Goal: Task Accomplishment & Management: Complete application form

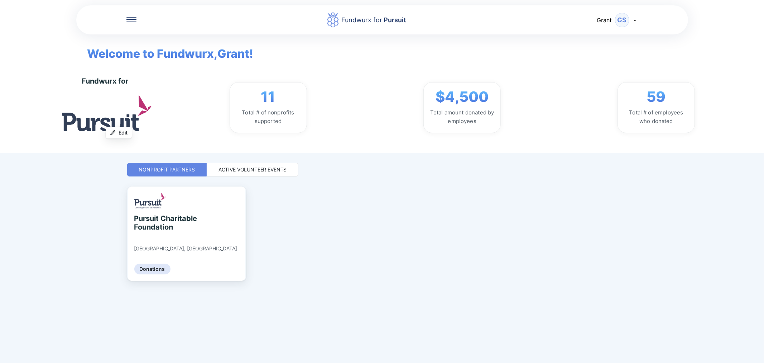
click at [278, 165] on div "Active Volunteer Events" at bounding box center [253, 170] width 92 height 14
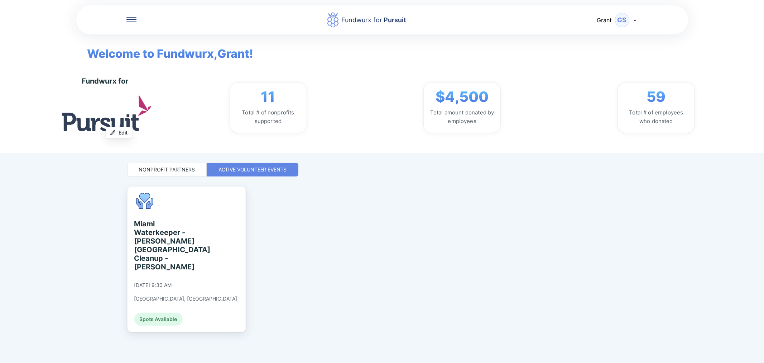
drag, startPoint x: 117, startPoint y: 23, endPoint x: 125, endPoint y: 21, distance: 7.7
click at [118, 23] on div "Fundwurx for Pursuit [PERSON_NAME]" at bounding box center [382, 20] width 612 height 30
click at [128, 19] on icon at bounding box center [131, 19] width 10 height 1
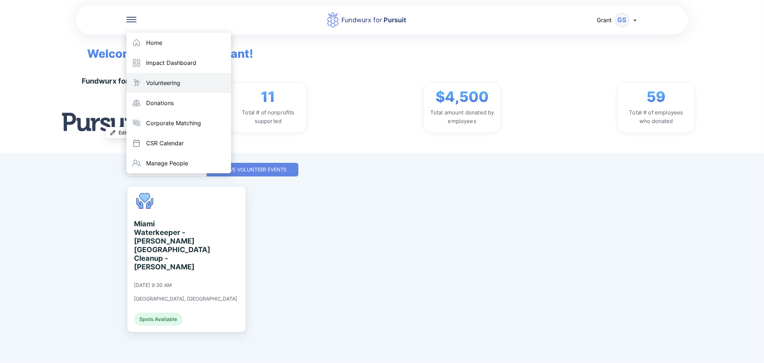
click at [153, 81] on div "Volunteering" at bounding box center [164, 82] width 34 height 7
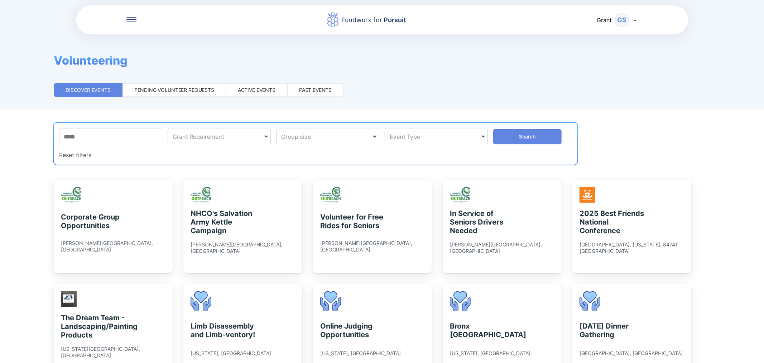
click at [148, 86] on div "Pending volunteer requests" at bounding box center [174, 89] width 80 height 7
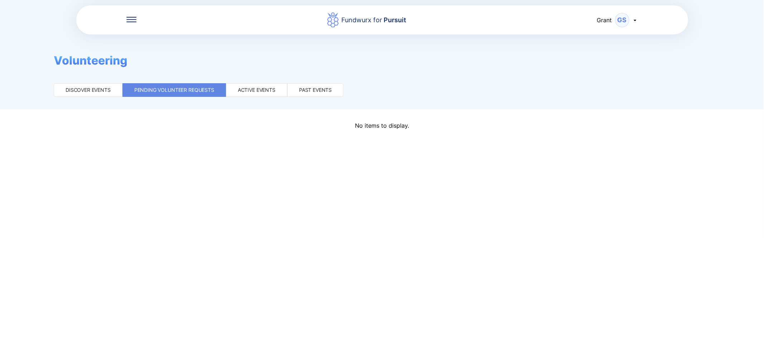
click at [264, 86] on div "Active events" at bounding box center [257, 89] width 38 height 7
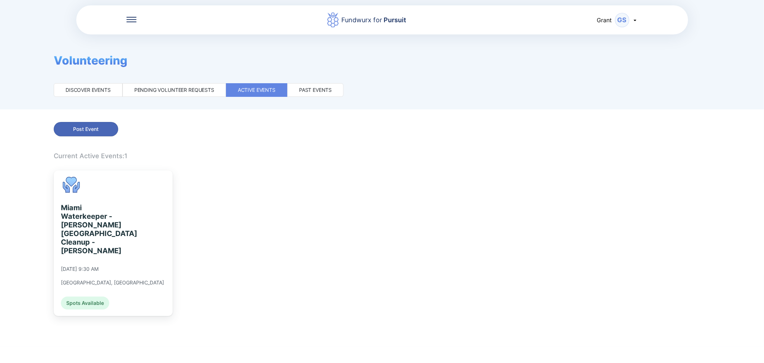
click at [108, 128] on span "Post Event" at bounding box center [85, 128] width 55 height 7
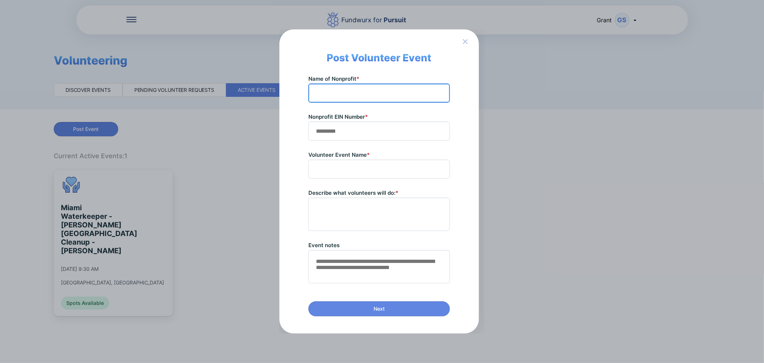
click at [347, 94] on input "text" at bounding box center [379, 92] width 135 height 11
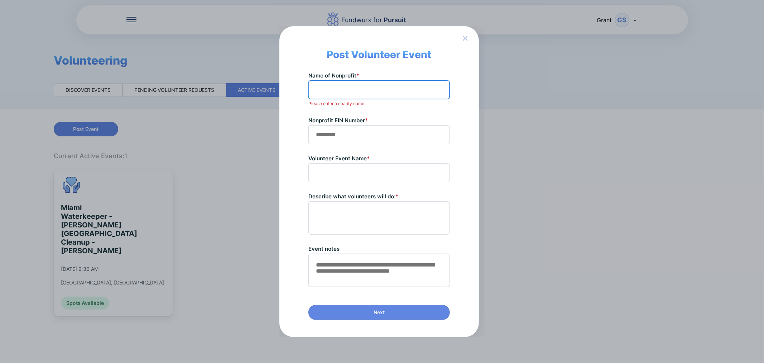
click at [330, 87] on input "text" at bounding box center [379, 89] width 135 height 11
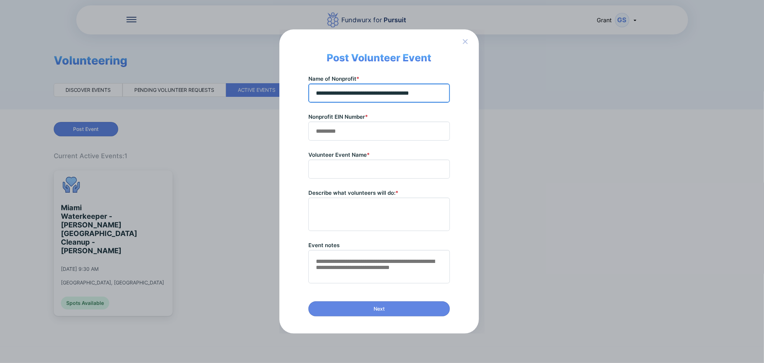
type input "**********"
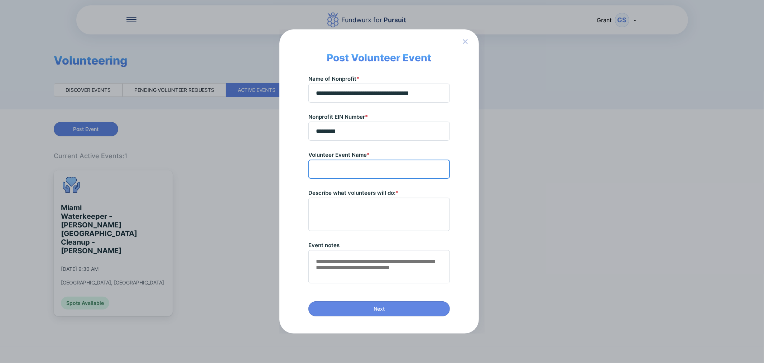
click at [334, 169] on input "text" at bounding box center [379, 168] width 135 height 11
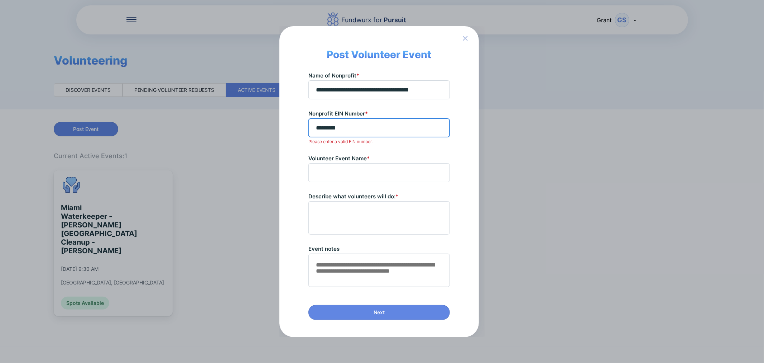
click at [324, 128] on input "*********" at bounding box center [379, 127] width 135 height 11
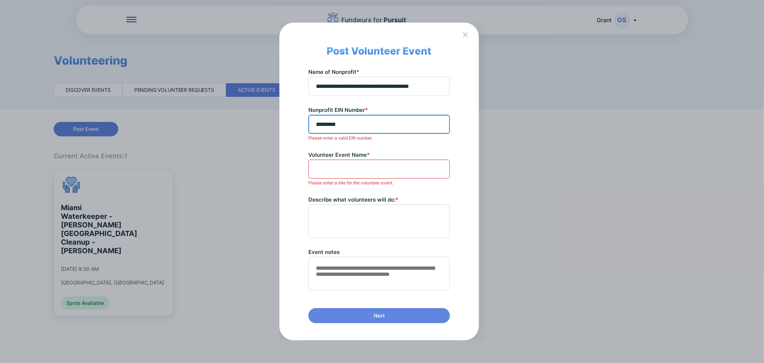
click at [321, 123] on input "*********" at bounding box center [379, 124] width 135 height 11
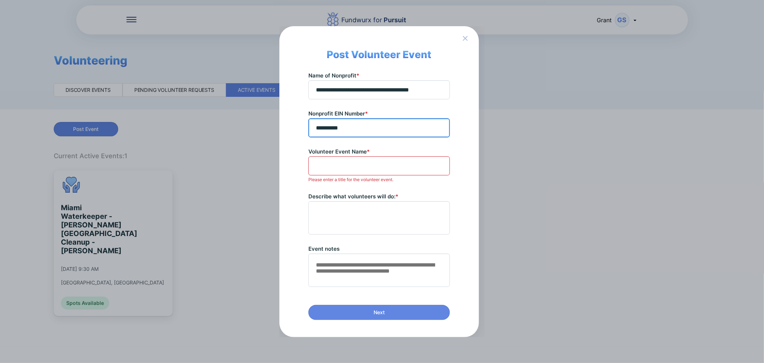
type input "**********"
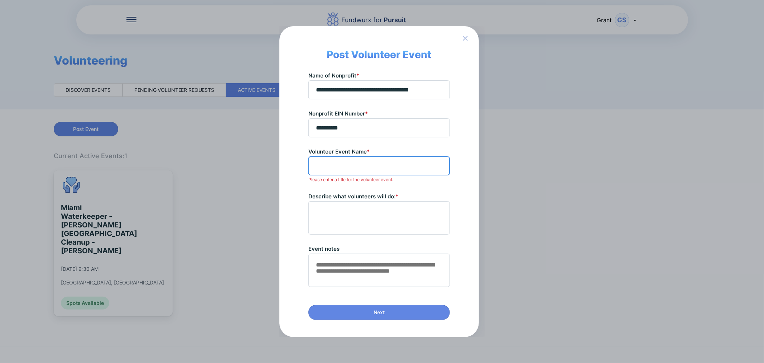
click at [370, 169] on input "text" at bounding box center [379, 165] width 135 height 11
type input "*"
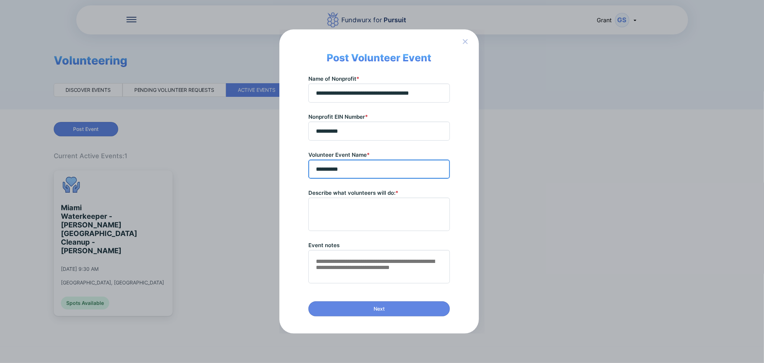
click at [371, 165] on input "*********" at bounding box center [379, 168] width 135 height 11
type input "**********"
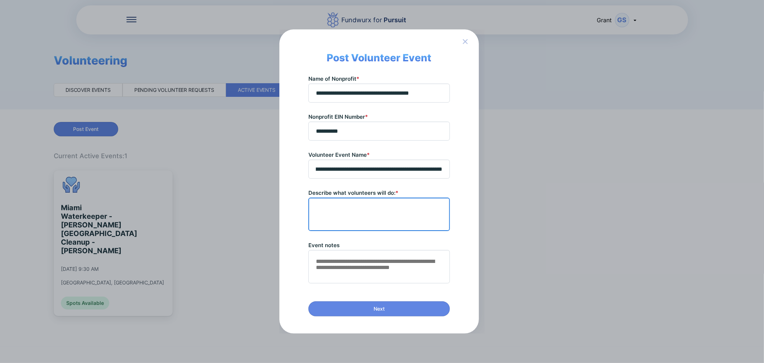
scroll to position [0, 0]
click at [413, 207] on textarea at bounding box center [379, 213] width 135 height 25
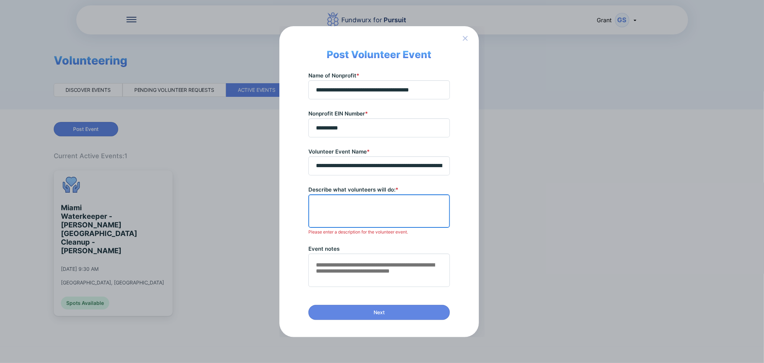
click at [353, 201] on textarea at bounding box center [379, 210] width 135 height 25
paste textarea "**********"
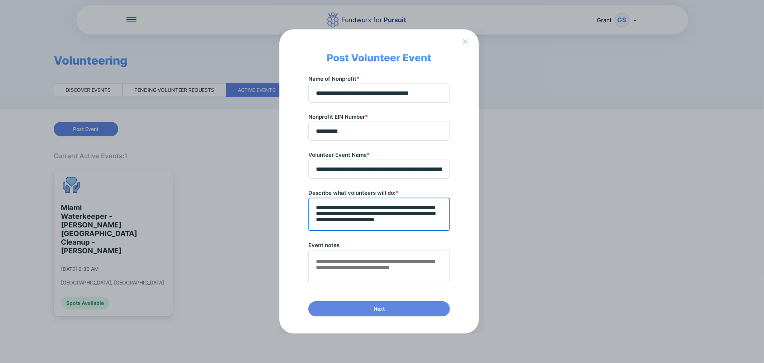
type textarea "**********"
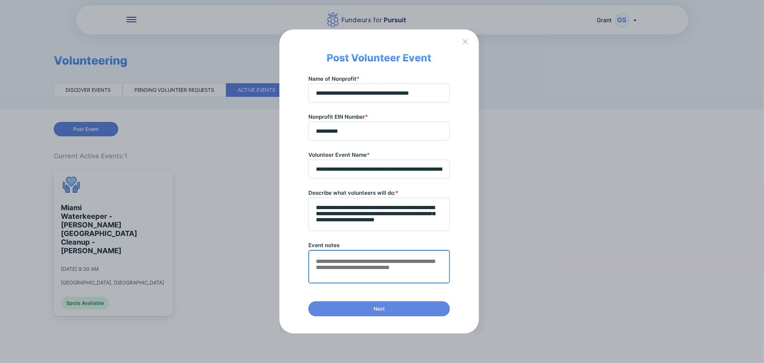
click at [388, 259] on textarea at bounding box center [379, 266] width 135 height 25
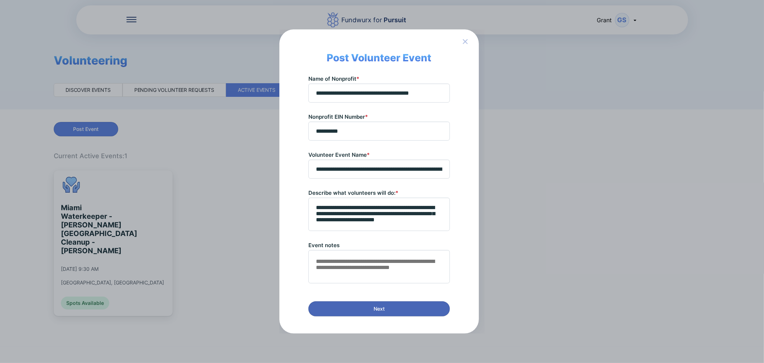
click at [423, 314] on button "Next" at bounding box center [379, 308] width 142 height 15
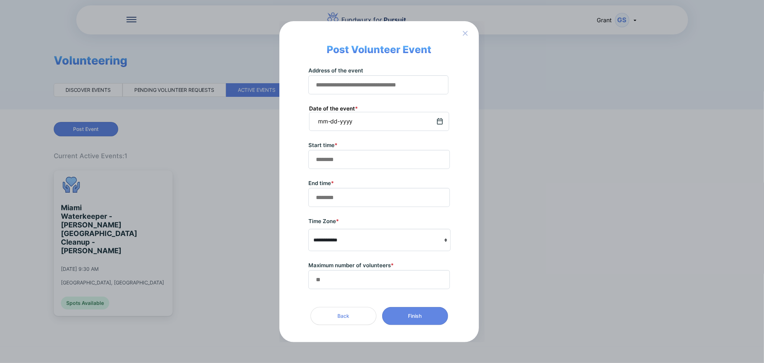
click at [436, 119] on div "mm-dd-yyyy" at bounding box center [379, 121] width 140 height 19
click at [365, 86] on input "text" at bounding box center [379, 84] width 134 height 11
click at [376, 89] on input "text" at bounding box center [379, 84] width 134 height 11
paste input "**********"
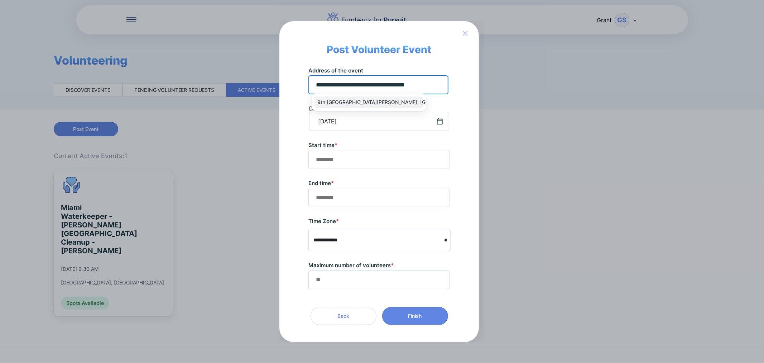
type input "**********"
click at [380, 100] on span "9th [GEOGRAPHIC_DATA][PERSON_NAME], [GEOGRAPHIC_DATA]" at bounding box center [393, 102] width 153 height 7
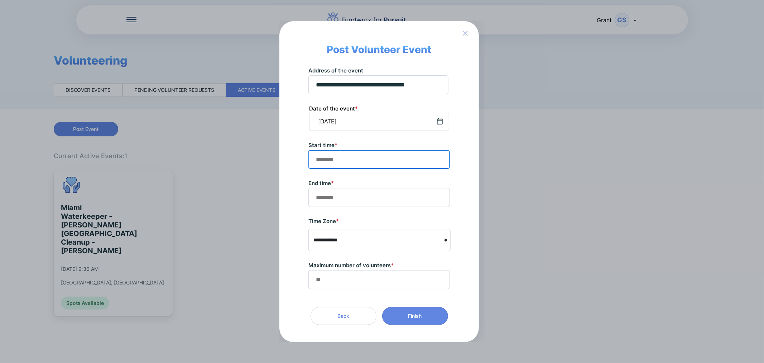
click at [361, 157] on input "text" at bounding box center [379, 159] width 135 height 11
type input "********"
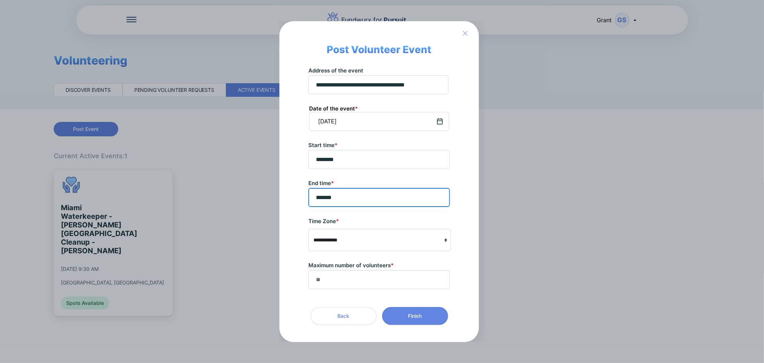
type input "*******"
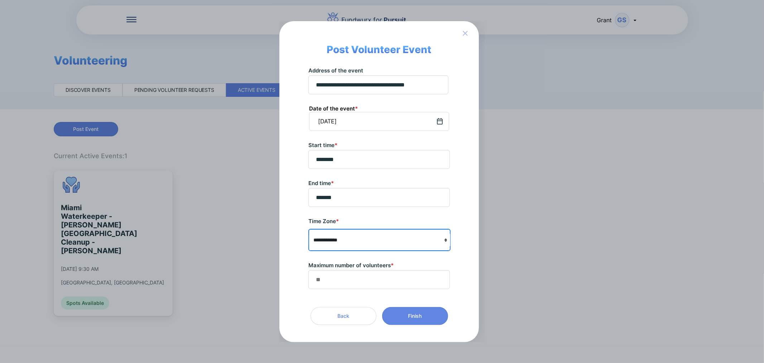
click at [362, 243] on select "**********" at bounding box center [380, 240] width 142 height 14
select select "**********"
click at [309, 233] on select "**********" at bounding box center [380, 240] width 142 height 14
click at [374, 207] on div "**********" at bounding box center [379, 178] width 142 height 222
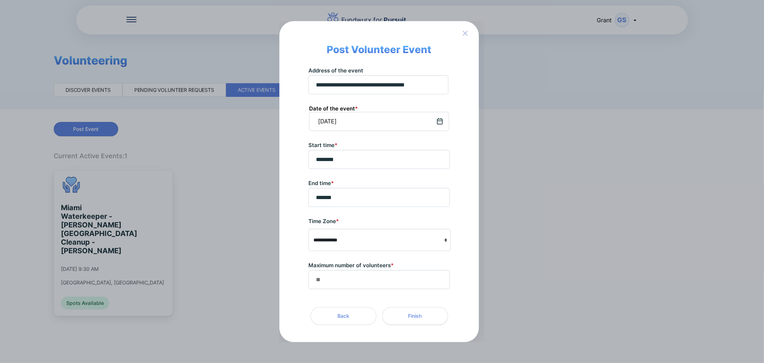
click at [411, 312] on span "Finish" at bounding box center [415, 315] width 14 height 7
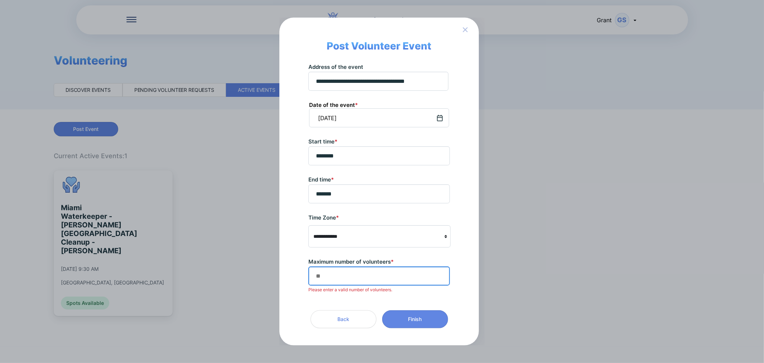
click at [371, 273] on input "text" at bounding box center [379, 275] width 135 height 11
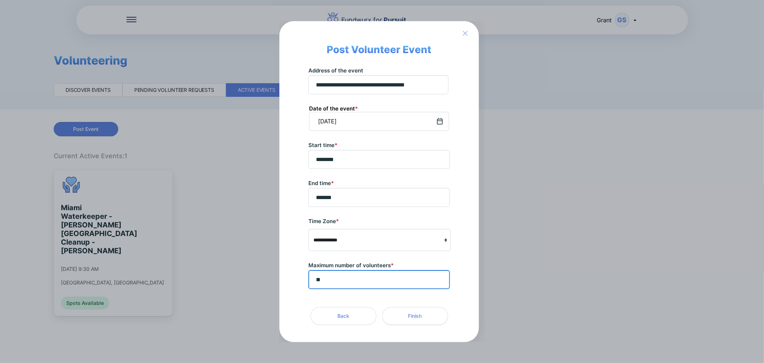
type input "**"
click at [421, 313] on span "Finish" at bounding box center [415, 315] width 14 height 7
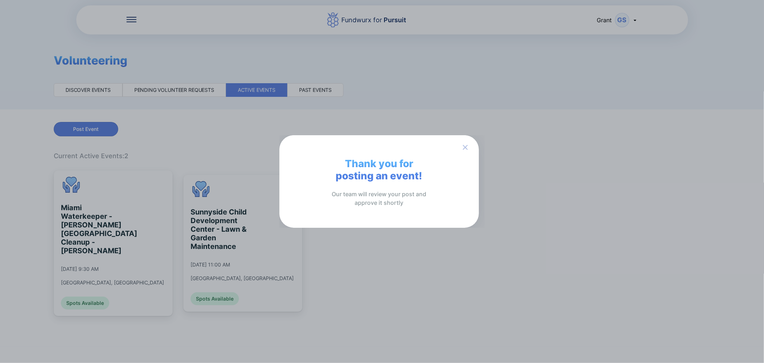
click at [467, 146] on icon "button" at bounding box center [465, 147] width 9 height 9
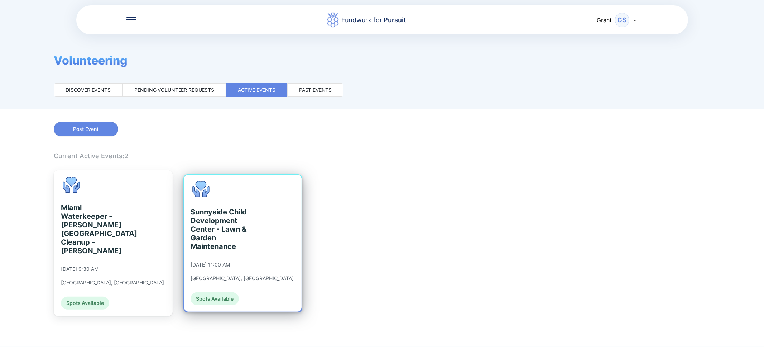
click at [249, 200] on div "Sunnyside Child Development Center - Lawn & Garden Maintenance [DATE] 11:00 AM …" at bounding box center [242, 243] width 103 height 124
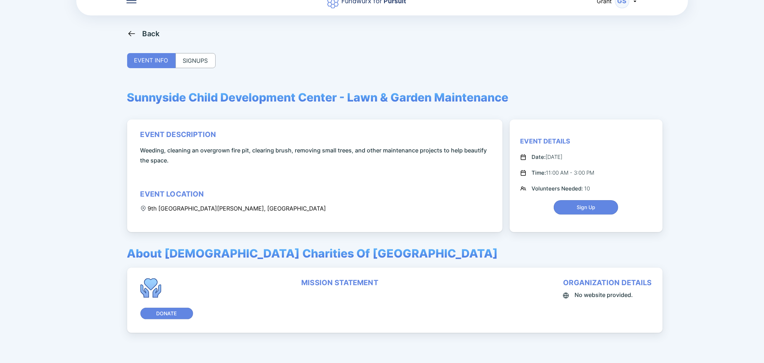
scroll to position [48, 0]
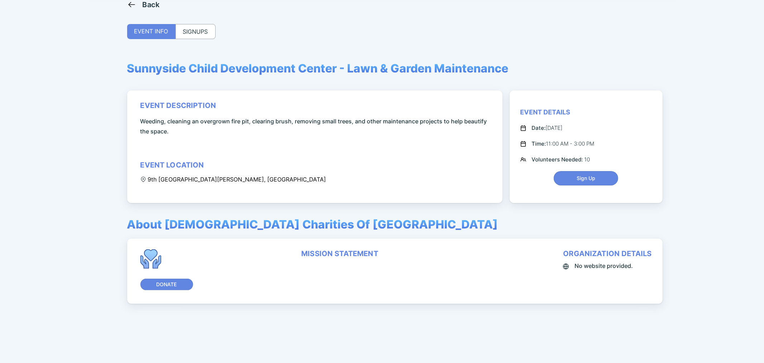
click at [614, 169] on div "Event Details Date: [DATE] Time: 11:00 AM - 3:00 PM Volunteers Needed: 10 Sign …" at bounding box center [586, 146] width 131 height 77
click at [610, 174] on span "Sign Up" at bounding box center [585, 177] width 55 height 7
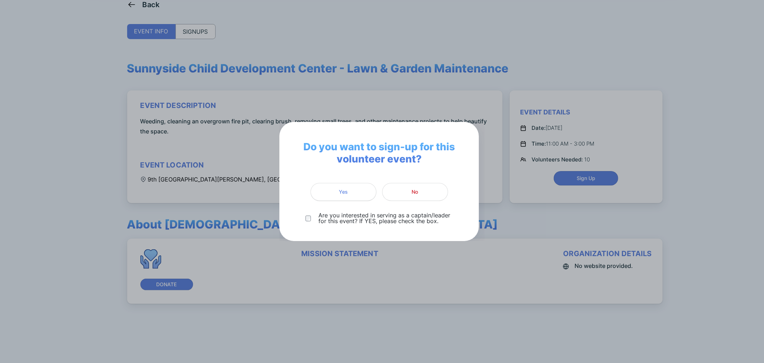
click at [350, 185] on button "Yes" at bounding box center [344, 192] width 66 height 18
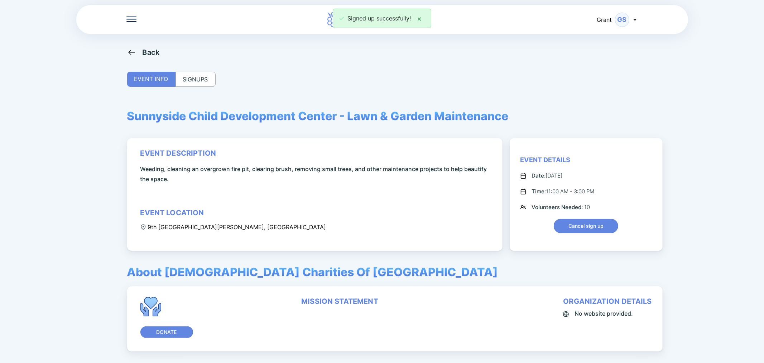
scroll to position [0, 0]
click at [133, 52] on icon at bounding box center [131, 52] width 6 height 5
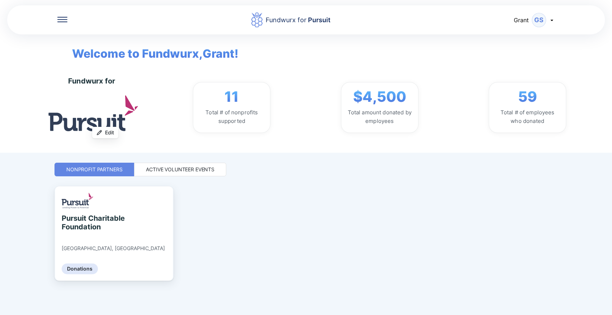
click at [60, 17] on icon at bounding box center [62, 19] width 10 height 5
click at [550, 20] on icon at bounding box center [551, 20] width 6 height 6
click at [518, 54] on div "Log out" at bounding box center [509, 56] width 21 height 7
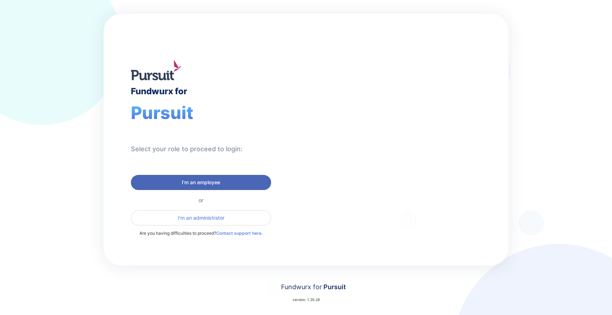
click at [203, 183] on span "I'm an employee" at bounding box center [201, 182] width 38 height 7
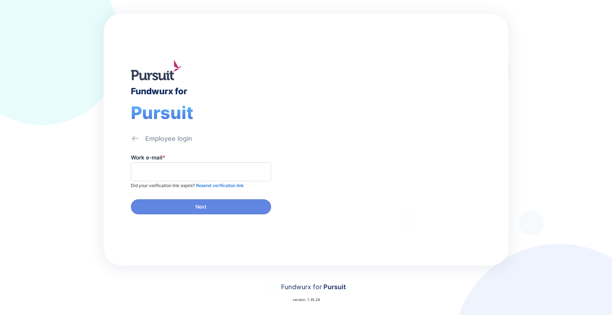
click at [136, 138] on icon at bounding box center [135, 138] width 9 height 9
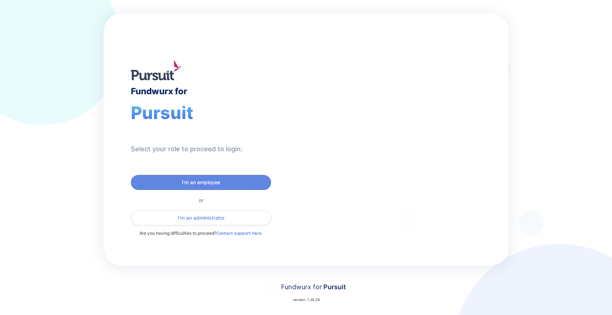
click at [197, 216] on span "I'm an administrator" at bounding box center [201, 217] width 47 height 7
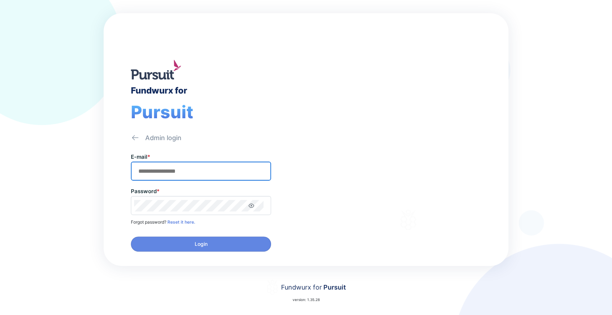
click at [175, 170] on input "text" at bounding box center [201, 171] width 134 height 11
type input "**********"
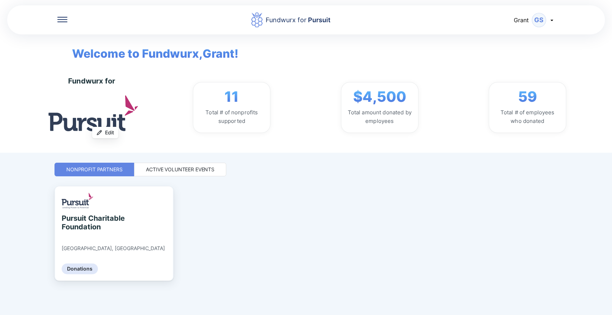
click at [189, 165] on div "Active Volunteer Events" at bounding box center [180, 170] width 92 height 14
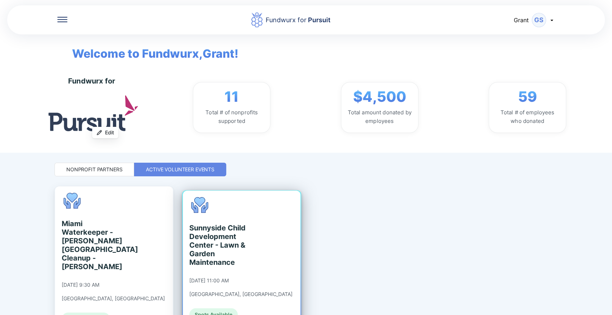
click at [231, 240] on div "Sunnyside Child Development Center - Lawn & Garden Maintenance" at bounding box center [222, 245] width 66 height 43
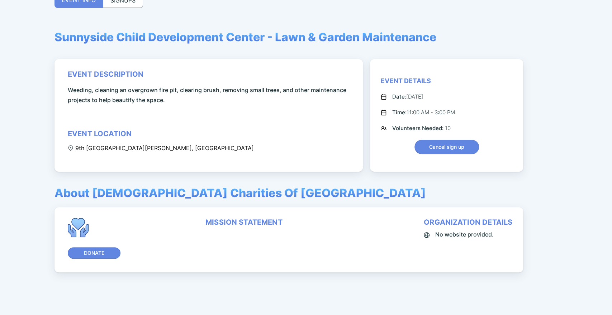
scroll to position [23, 0]
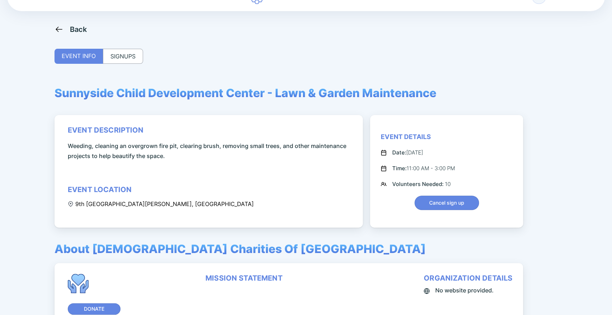
click at [128, 58] on div "SIGNUPS" at bounding box center [123, 56] width 40 height 15
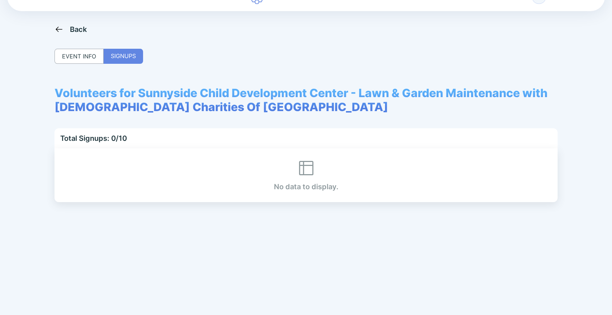
click at [69, 31] on div "Back" at bounding box center [70, 29] width 33 height 9
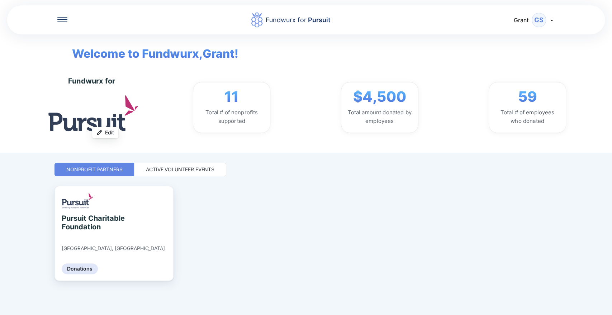
click at [158, 169] on div "Active Volunteer Events" at bounding box center [180, 169] width 68 height 7
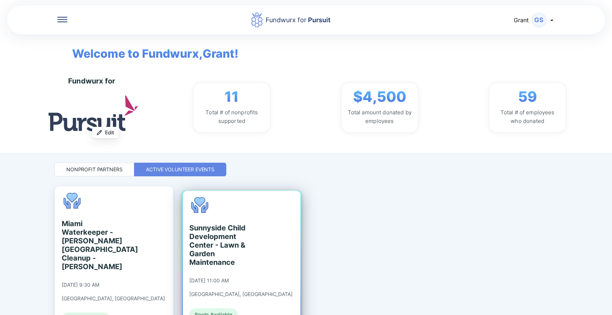
click at [212, 224] on div "Sunnyside Child Development Center - Lawn & Garden Maintenance" at bounding box center [222, 245] width 66 height 43
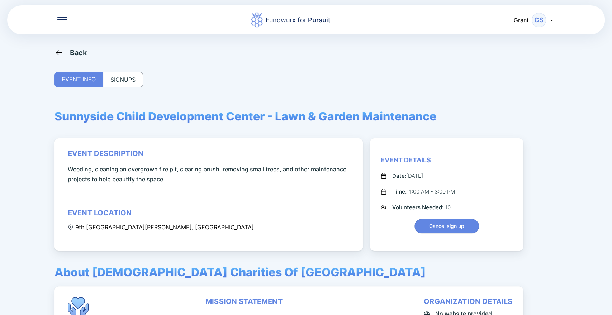
click at [112, 81] on div "SIGNUPS" at bounding box center [123, 79] width 40 height 15
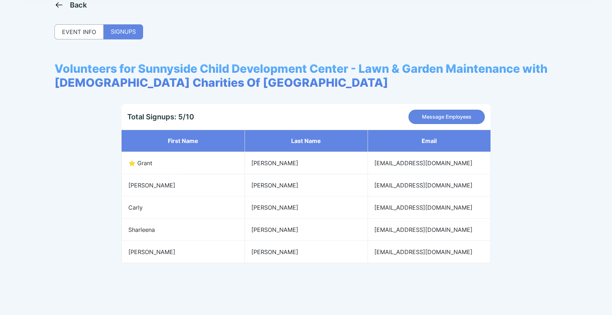
scroll to position [48, 0]
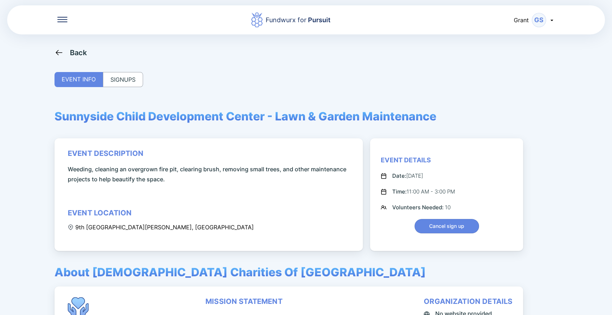
click at [120, 82] on div "SIGNUPS" at bounding box center [123, 79] width 40 height 15
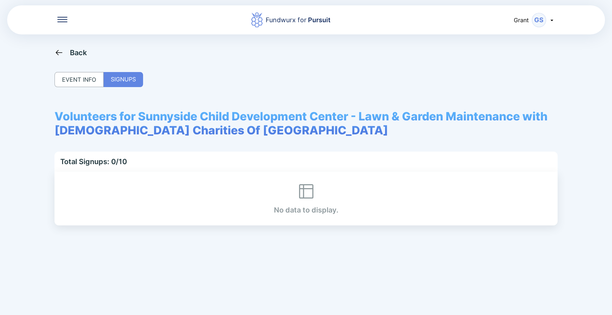
click at [120, 82] on div "SIGNUPS" at bounding box center [123, 79] width 39 height 15
click at [78, 74] on div "EVENT INFO" at bounding box center [78, 79] width 49 height 15
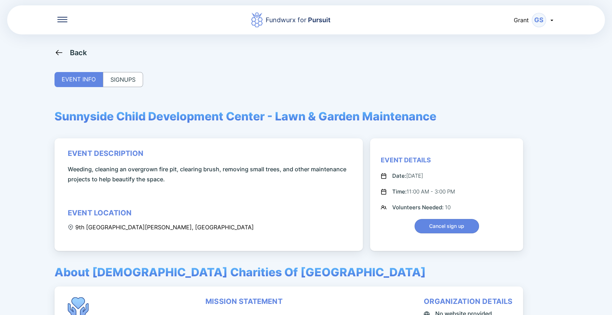
click at [109, 78] on div "SIGNUPS" at bounding box center [123, 79] width 40 height 15
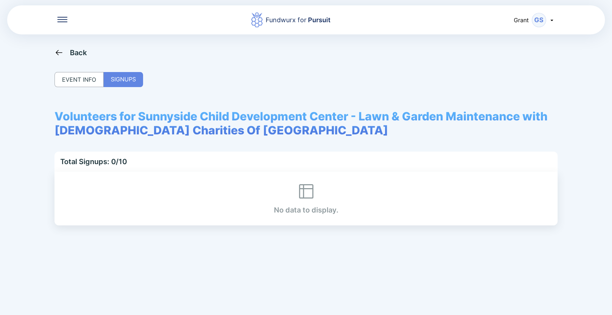
click at [64, 44] on div "Fundwurx for Pursuit [PERSON_NAME] Back EVENT INFO SIGNUPS Volunteers for Sunny…" at bounding box center [306, 157] width 612 height 315
click at [77, 52] on div "Back" at bounding box center [78, 52] width 17 height 9
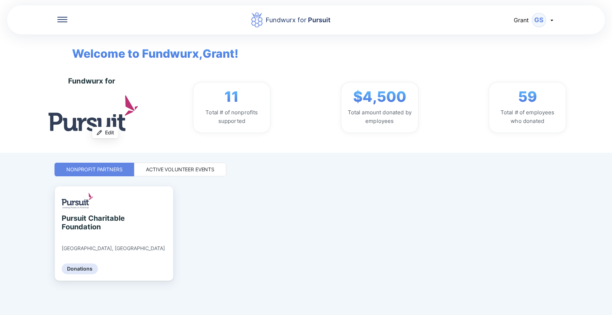
click at [194, 169] on div "Active Volunteer Events" at bounding box center [180, 169] width 68 height 7
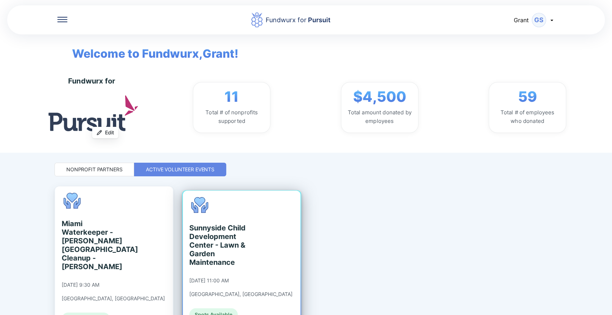
click at [218, 226] on div "Sunnyside Child Development Center - Lawn & Garden Maintenance" at bounding box center [222, 245] width 66 height 43
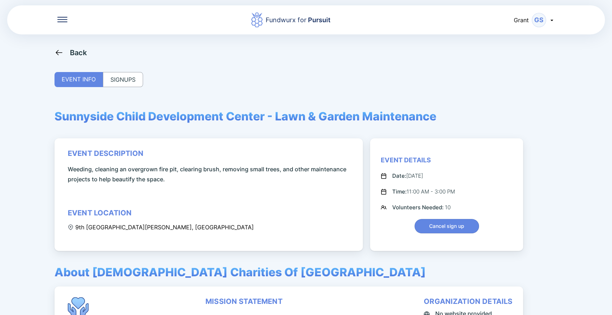
click at [130, 86] on div "Back EVENT INFO SIGNUPS Sunnyside Child Development Center - Lawn & Garden Main…" at bounding box center [305, 205] width 503 height 315
click at [131, 81] on div "SIGNUPS" at bounding box center [123, 79] width 40 height 15
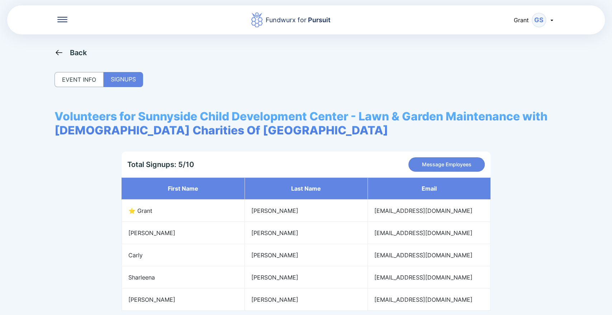
click at [132, 81] on div "SIGNUPS" at bounding box center [123, 79] width 39 height 15
click at [80, 53] on div "Back" at bounding box center [78, 52] width 17 height 9
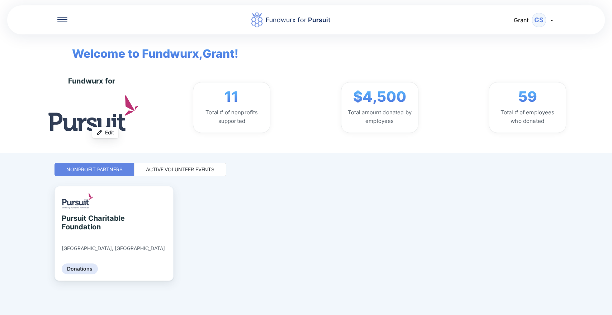
click at [175, 166] on div "Active Volunteer Events" at bounding box center [180, 169] width 68 height 7
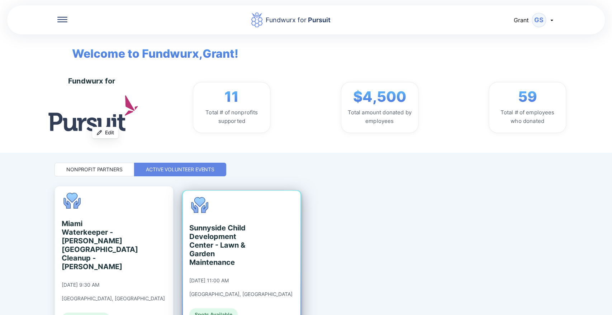
click at [218, 224] on div "Sunnyside Child Development Center - Lawn & Garden Maintenance" at bounding box center [222, 245] width 66 height 43
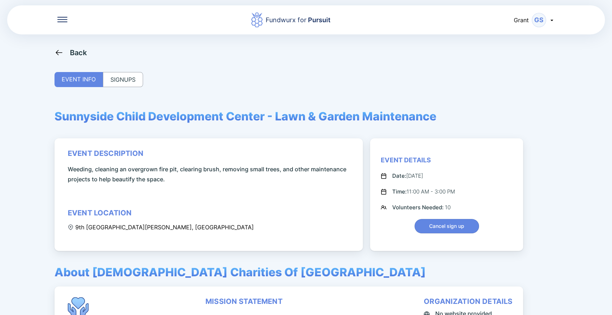
click at [125, 82] on div "SIGNUPS" at bounding box center [123, 79] width 40 height 15
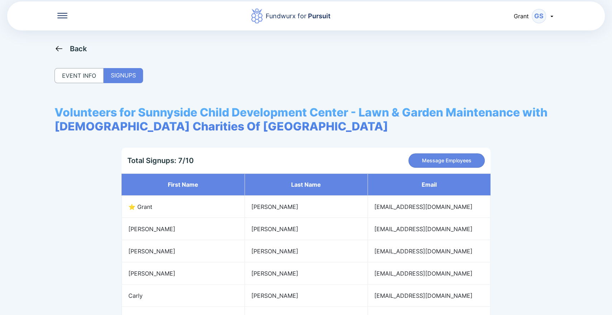
scroll to position [3, 0]
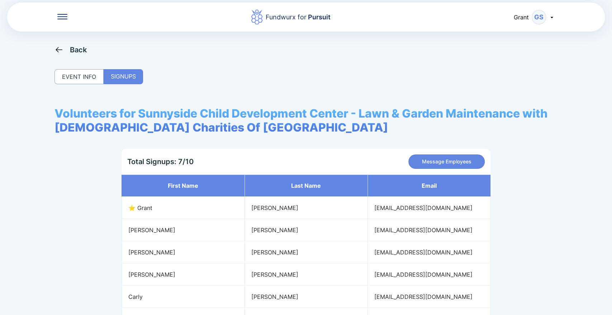
click at [85, 73] on div "EVENT INFO" at bounding box center [78, 76] width 49 height 15
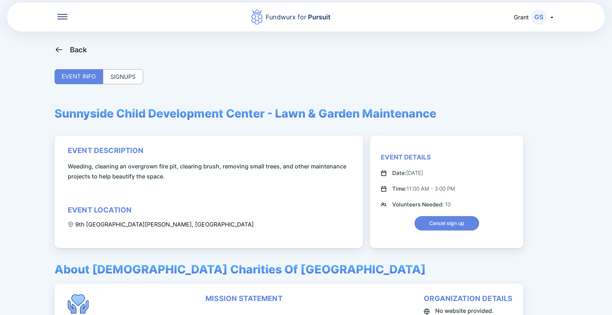
click at [67, 56] on div "Back EVENT INFO SIGNUPS Sunnyside Child Development Center - Lawn & Garden Main…" at bounding box center [305, 202] width 503 height 315
click at [62, 50] on icon at bounding box center [58, 49] width 9 height 9
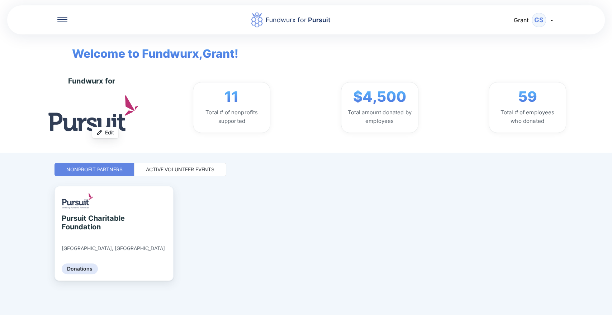
click at [146, 171] on div "Active Volunteer Events" at bounding box center [180, 169] width 68 height 7
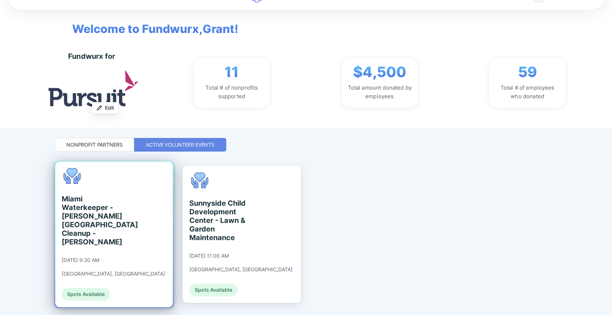
scroll to position [38, 0]
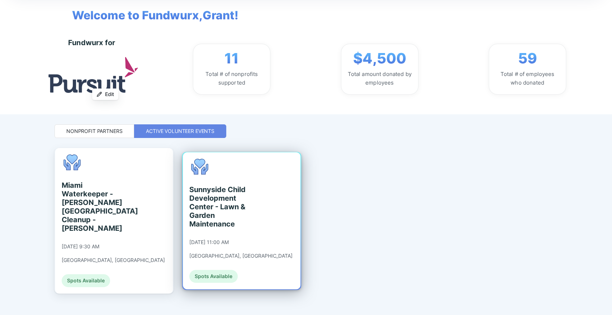
click at [209, 178] on div "Sunnyside Child Development Center - Lawn & Garden Maintenance [DATE] 11:00 AM …" at bounding box center [240, 221] width 103 height 124
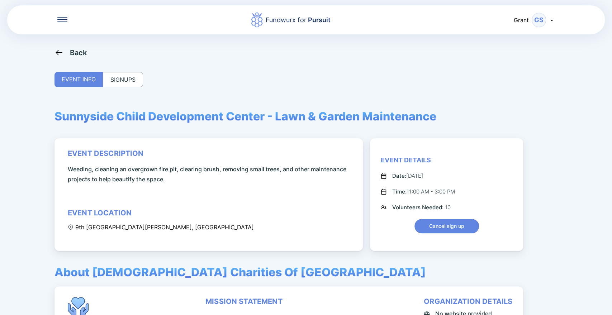
click at [133, 74] on div "SIGNUPS" at bounding box center [123, 79] width 40 height 15
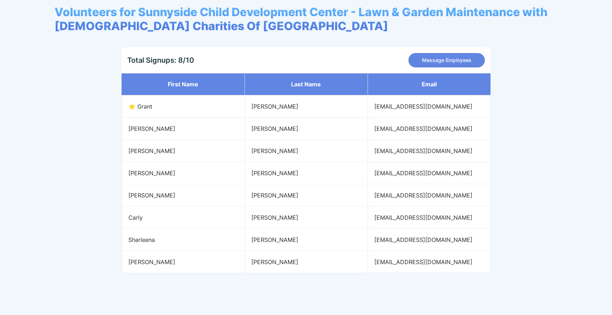
scroll to position [105, 0]
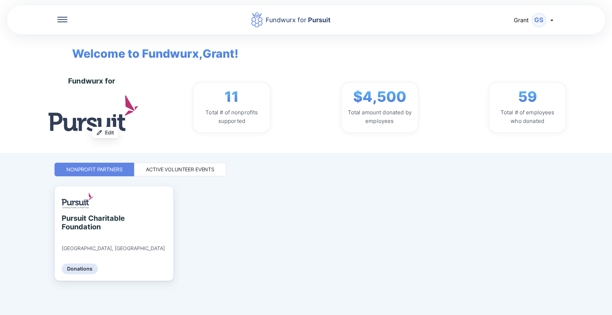
click at [204, 169] on div "Active Volunteer Events" at bounding box center [180, 169] width 68 height 7
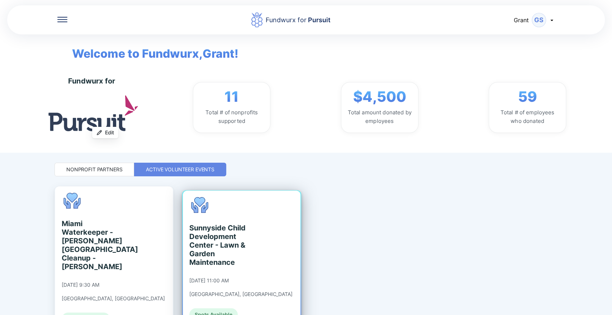
click at [224, 277] on div "[DATE] 11:00 AM" at bounding box center [208, 280] width 39 height 6
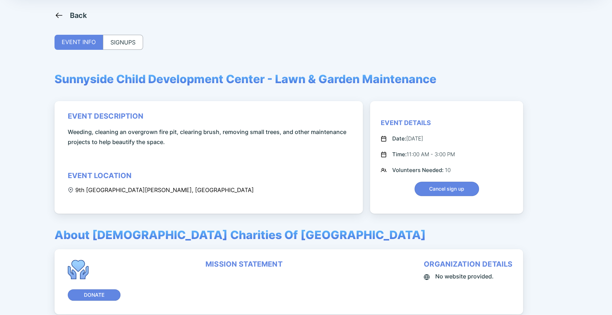
scroll to position [79, 0]
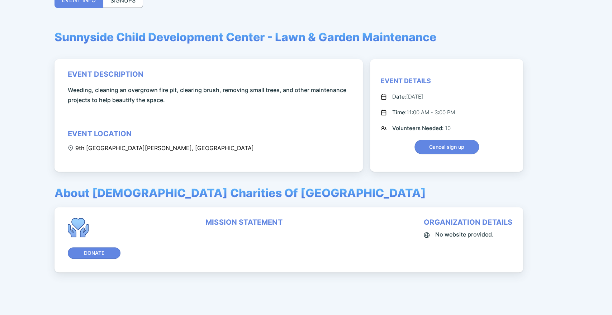
click at [112, 7] on div "SIGNUPS" at bounding box center [123, 0] width 40 height 15
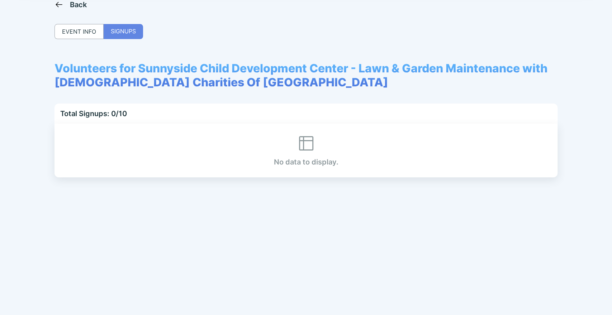
click at [54, 5] on icon at bounding box center [58, 4] width 9 height 9
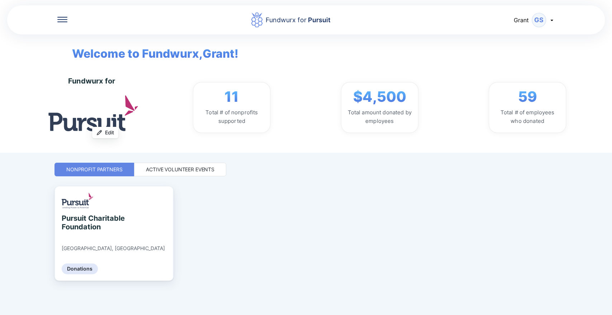
click at [190, 170] on div "Active Volunteer Events" at bounding box center [180, 169] width 68 height 7
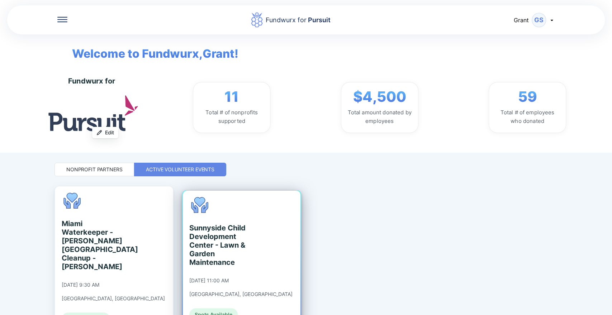
click at [234, 227] on div "Sunnyside Child Development Center - Lawn & Garden Maintenance" at bounding box center [222, 245] width 66 height 43
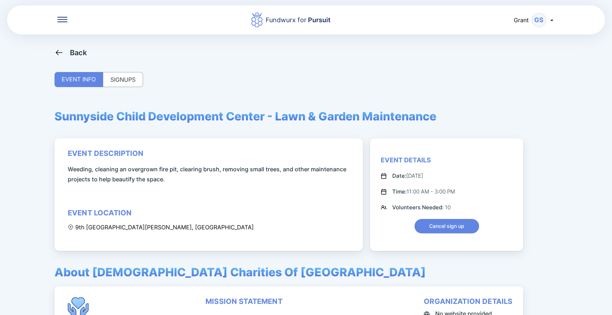
click at [120, 75] on div "SIGNUPS" at bounding box center [123, 79] width 40 height 15
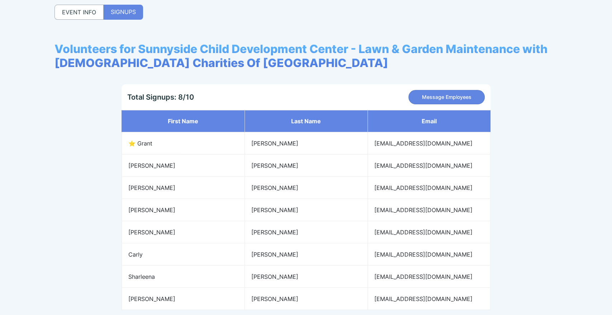
scroll to position [25, 0]
